Goal: Find specific page/section: Find specific page/section

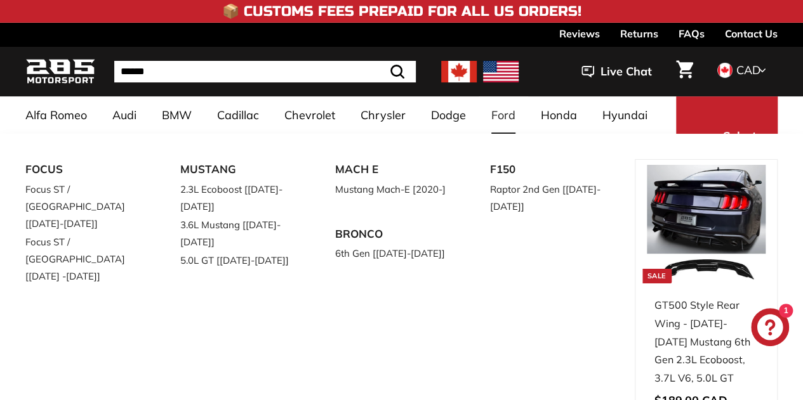
click at [497, 109] on link "Ford" at bounding box center [502, 114] width 49 height 37
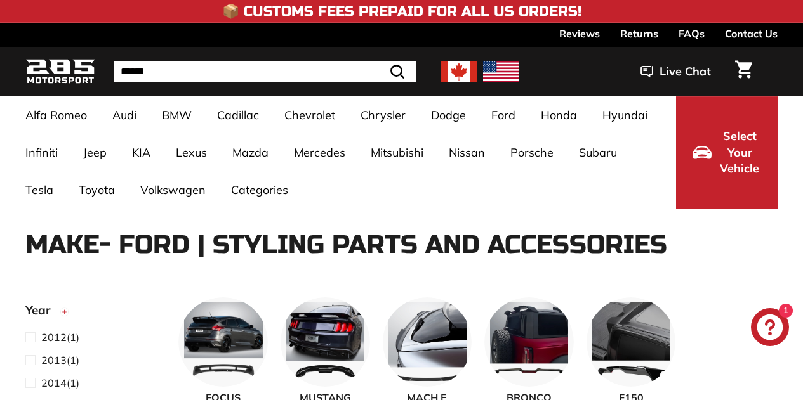
select select "**********"
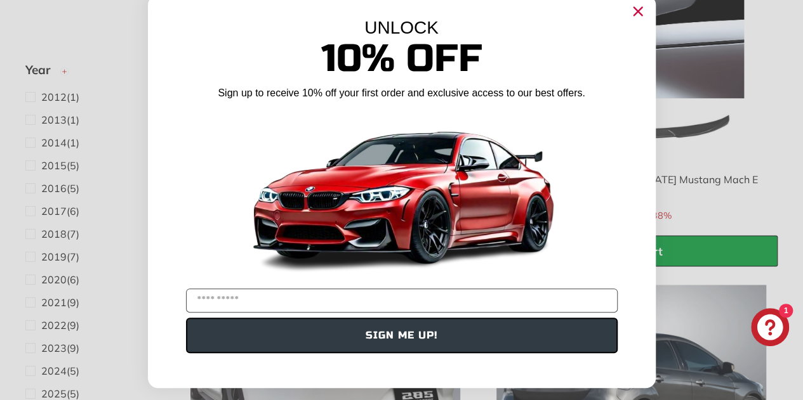
scroll to position [18, 0]
click at [646, 11] on div "UNLOCK 10% Off Sign up to receive 10% off your first order and exclusive access…" at bounding box center [402, 185] width 508 height 381
click at [636, 13] on circle "Close dialog" at bounding box center [637, 11] width 19 height 19
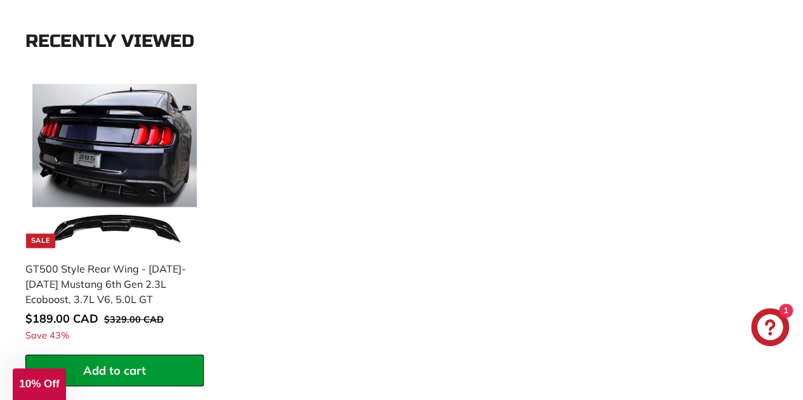
scroll to position [3374, 0]
